Goal: Complete Application Form: Complete application form

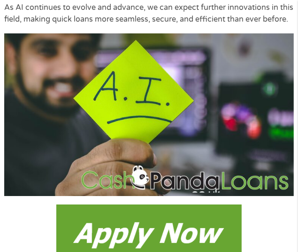
scroll to position [1355, 0]
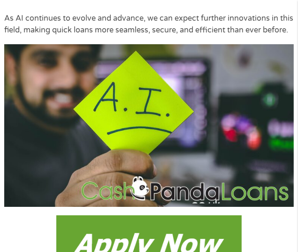
click at [166, 139] on img at bounding box center [149, 125] width 290 height 162
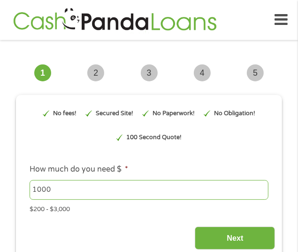
type input "EAIaIQobChMImeyhr8C4jwMV5DgIBR2awyPxEAAYAyAAEgJqOPD_BwE"
click at [261, 249] on input "Next" at bounding box center [235, 237] width 80 height 23
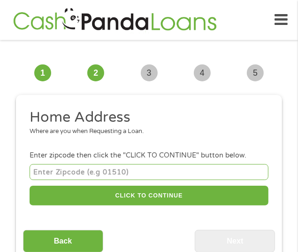
scroll to position [7, 0]
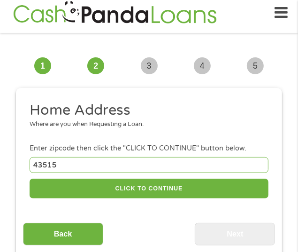
type input "43515"
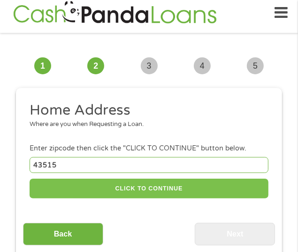
click at [166, 199] on button "CLICK TO CONTINUE" at bounding box center [149, 188] width 239 height 20
type input "43515"
type input "Delta"
select select "Ohio"
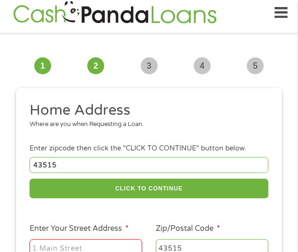
type input "4549 county rd E lot 15"
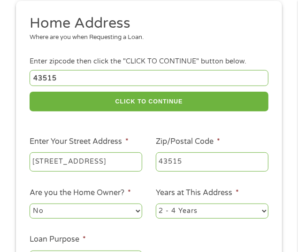
scroll to position [150, 0]
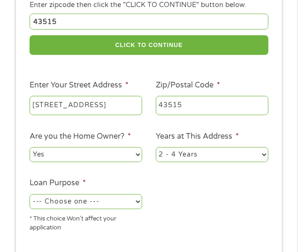
select select "no"
select select "paybills"
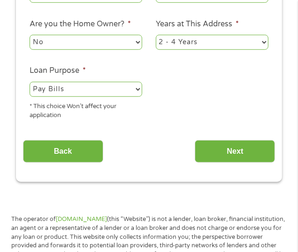
scroll to position [278, 0]
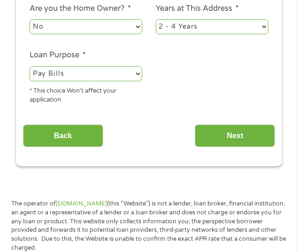
click at [261, 139] on input "Next" at bounding box center [235, 135] width 80 height 23
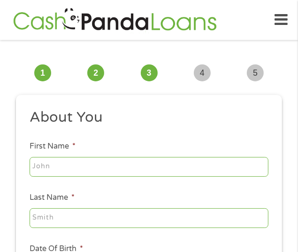
scroll to position [60, 0]
type input "Jesssica"
type input "Varnell"
type input "varnelljess@gmail.com"
type input "(419) 302-4313"
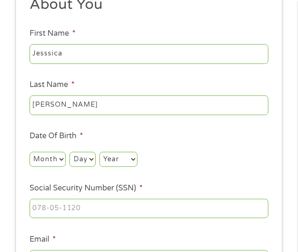
scroll to position [128, 0]
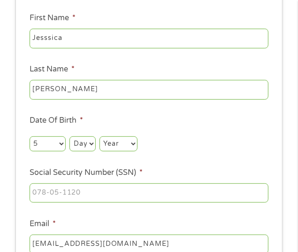
select select "6"
select select "8"
select select "1984"
type input "433-55-7810"
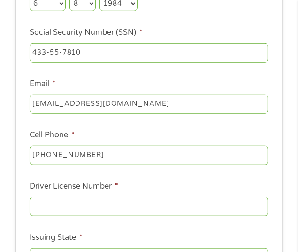
scroll to position [287, 0]
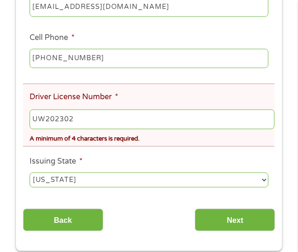
scroll to position [418, 0]
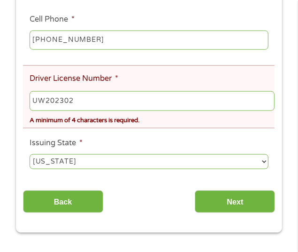
type input "UW202302"
click at [261, 190] on input "Next" at bounding box center [235, 201] width 80 height 23
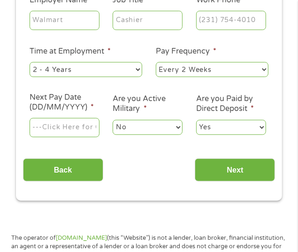
scroll to position [234, 0]
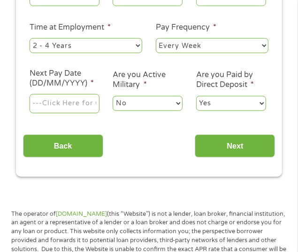
select select "monthly"
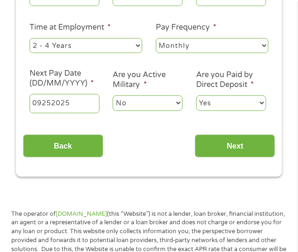
type input "09252025"
click at [261, 140] on input "Next" at bounding box center [235, 145] width 80 height 23
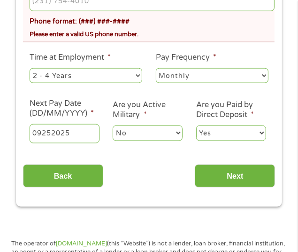
scroll to position [533, 0]
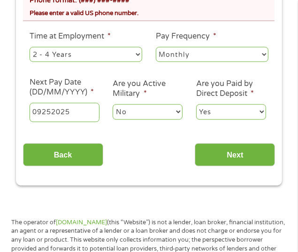
type input "benefits"
click at [261, 143] on input "Next" at bounding box center [235, 154] width 80 height 23
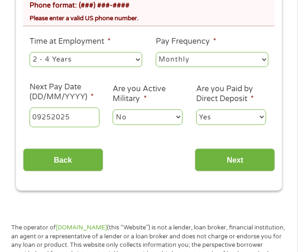
scroll to position [506, 0]
